Goal: Book appointment/travel/reservation

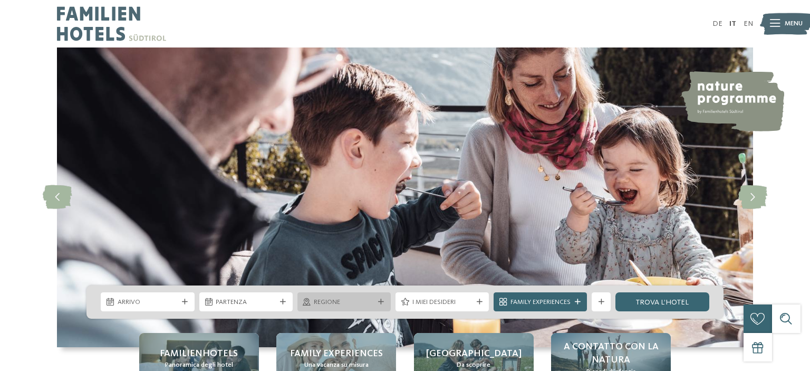
click at [349, 301] on span "Regione" at bounding box center [344, 302] width 60 height 9
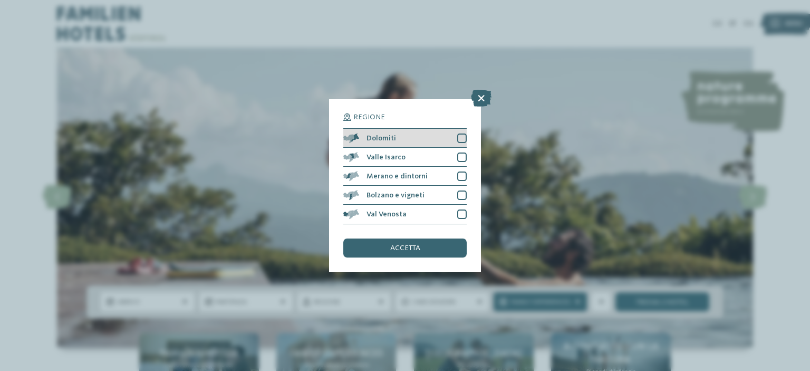
click at [464, 135] on div at bounding box center [461, 137] width 9 height 9
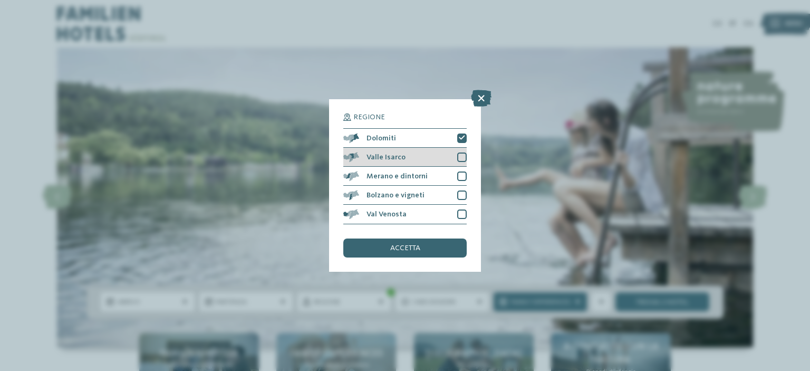
click at [463, 156] on div at bounding box center [461, 156] width 9 height 9
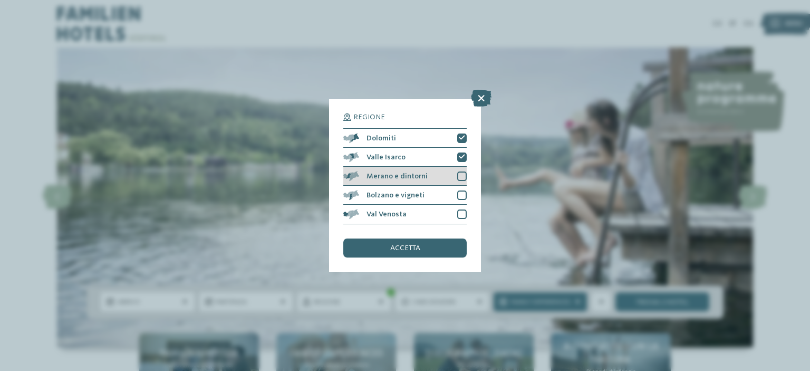
click at [462, 174] on div at bounding box center [461, 175] width 9 height 9
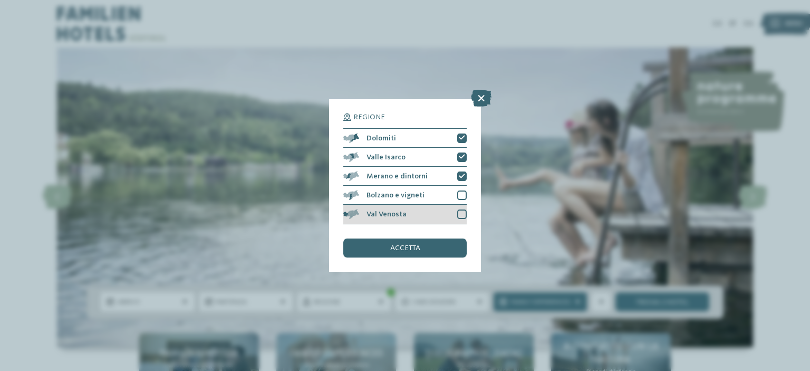
click at [460, 215] on div at bounding box center [461, 213] width 9 height 9
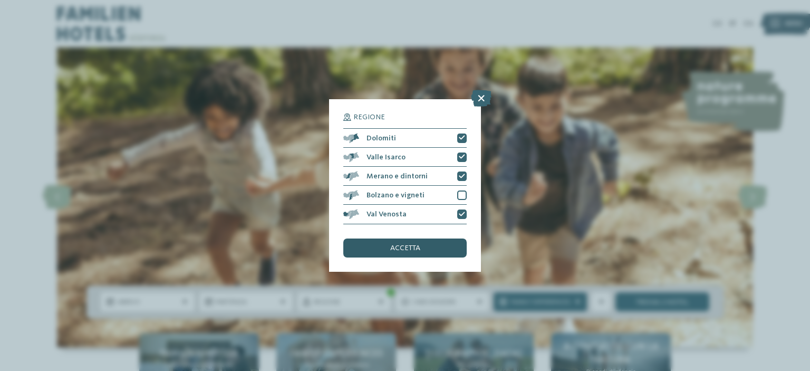
click at [405, 251] on span "accetta" at bounding box center [405, 247] width 30 height 7
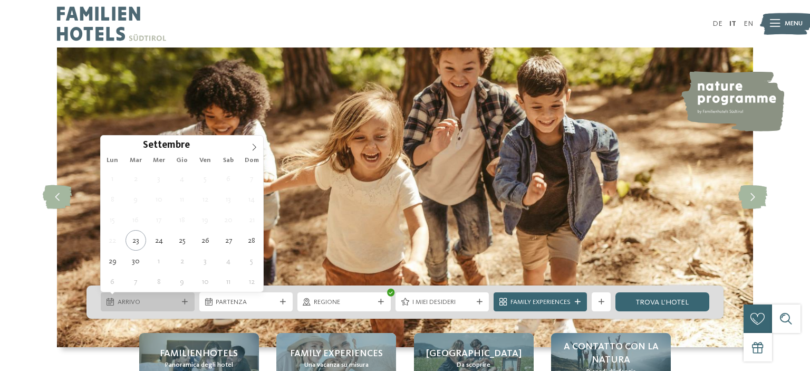
click at [144, 308] on div "Arrivo" at bounding box center [147, 301] width 93 height 19
click at [257, 148] on icon at bounding box center [254, 146] width 7 height 7
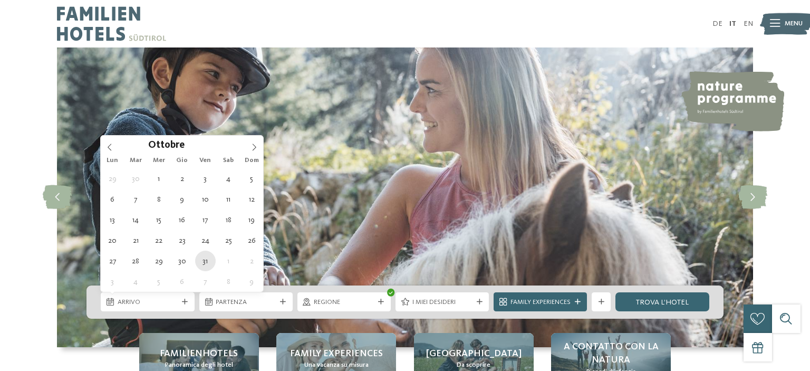
type div "[DATE]"
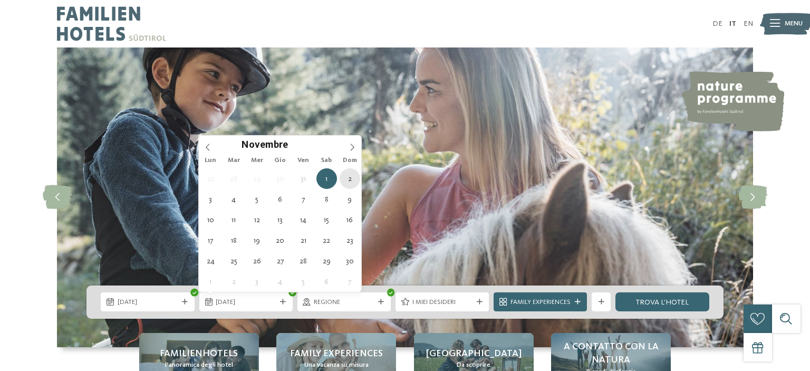
type div "[DATE]"
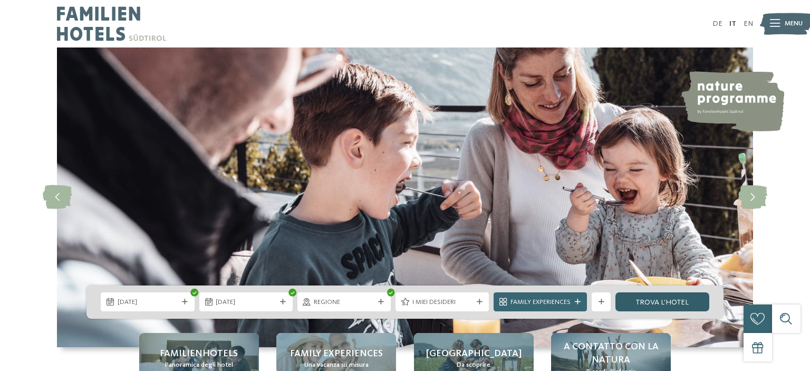
click at [657, 303] on link "trova l’hotel" at bounding box center [662, 301] width 93 height 19
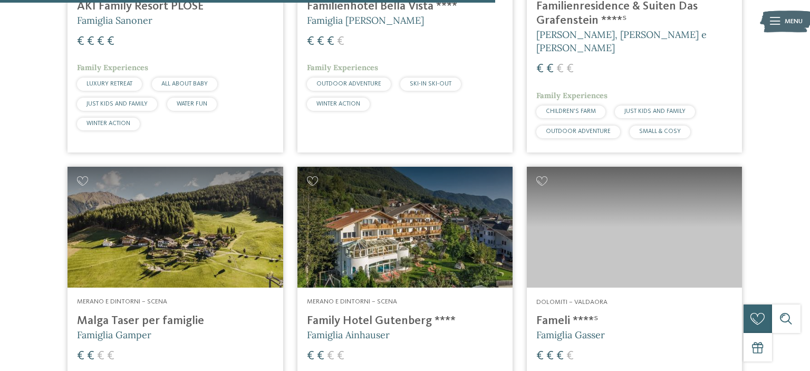
scroll to position [1494, 0]
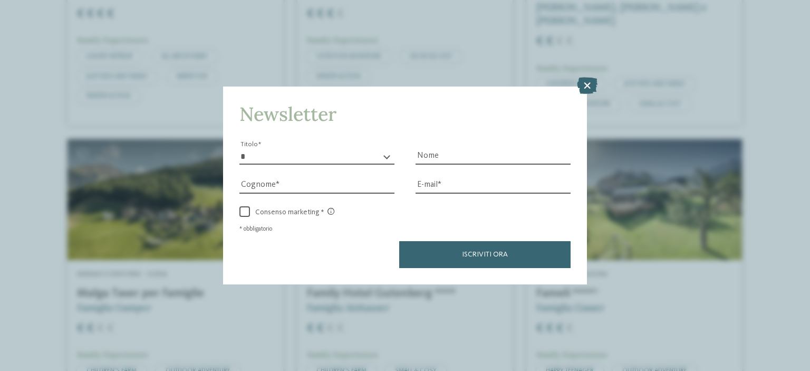
click at [805, 367] on div "Newsletter * ****** ******* ******** ****** Titolo Nome Cognome Fax" at bounding box center [405, 185] width 810 height 371
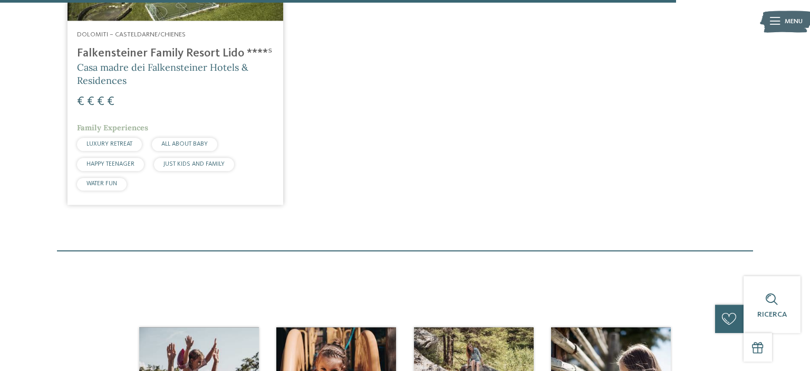
scroll to position [2024, 0]
